Goal: Transaction & Acquisition: Purchase product/service

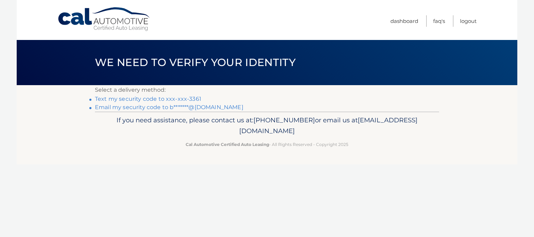
click at [175, 100] on link "Text my security code to xxx-xxx-3361" at bounding box center [148, 99] width 106 height 7
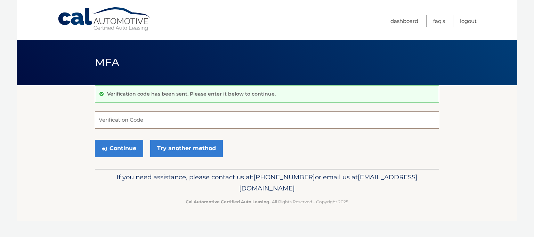
click at [159, 116] on input "Verification Code" at bounding box center [267, 119] width 344 height 17
type input "679105"
click at [126, 145] on button "Continue" at bounding box center [119, 148] width 48 height 17
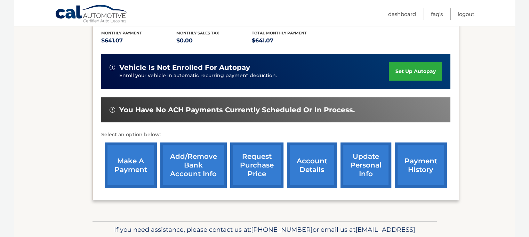
scroll to position [174, 0]
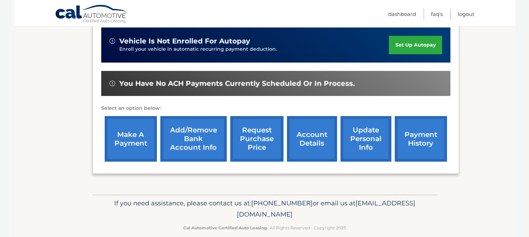
click at [140, 144] on link "make a payment" at bounding box center [131, 139] width 52 height 46
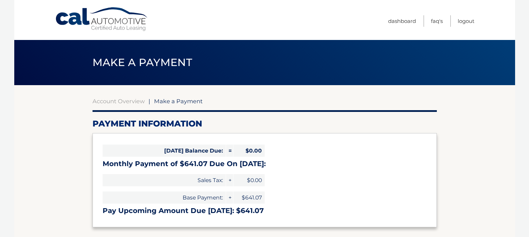
select select "NzcwZjk5MzYtNzgyYS00ZDcyLTlkZGUtMTYzZWZjMWJlNDRk"
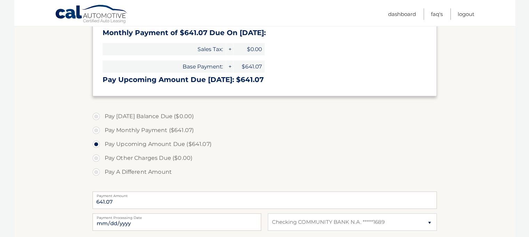
scroll to position [139, 0]
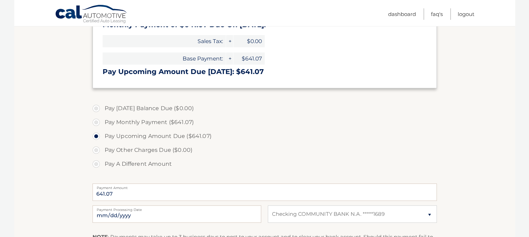
click at [95, 121] on label "Pay Monthly Payment ($641.07)" at bounding box center [265, 123] width 344 height 14
click at [95, 121] on input "Pay Monthly Payment ($641.07)" at bounding box center [98, 121] width 7 height 11
radio input "true"
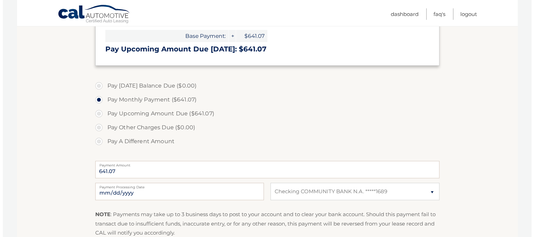
scroll to position [209, 0]
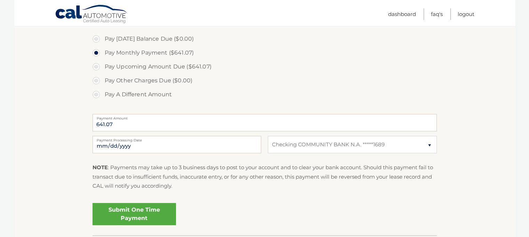
click at [128, 216] on link "Submit One Time Payment" at bounding box center [135, 214] width 84 height 22
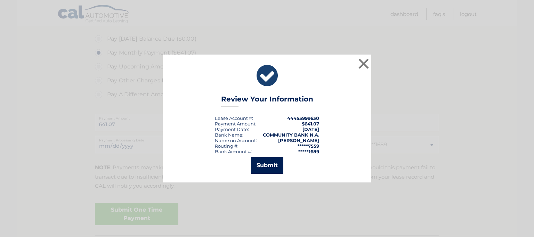
click at [255, 163] on button "Submit" at bounding box center [267, 165] width 32 height 17
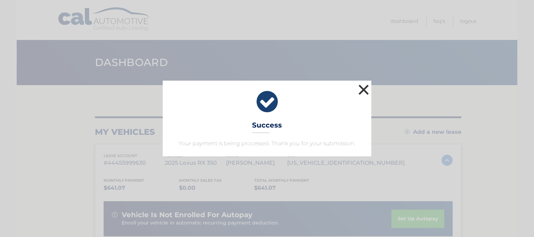
click at [363, 88] on button "×" at bounding box center [364, 90] width 14 height 14
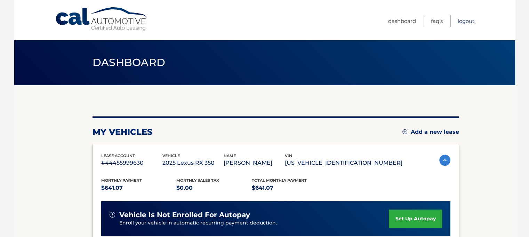
click at [465, 24] on link "Logout" at bounding box center [466, 20] width 17 height 11
